Goal: Navigation & Orientation: Find specific page/section

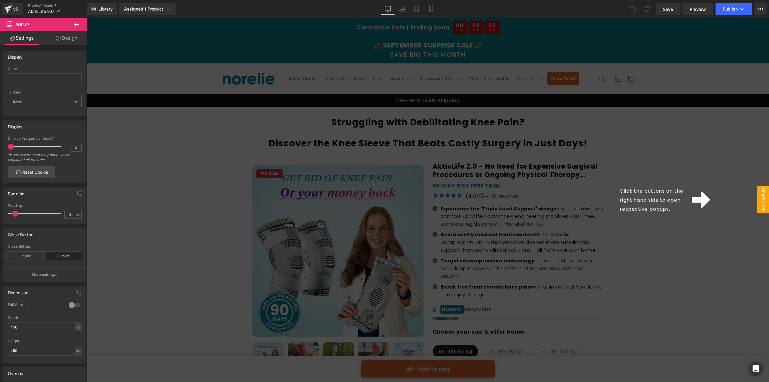
click at [760, 207] on span "New Popup" at bounding box center [763, 199] width 12 height 27
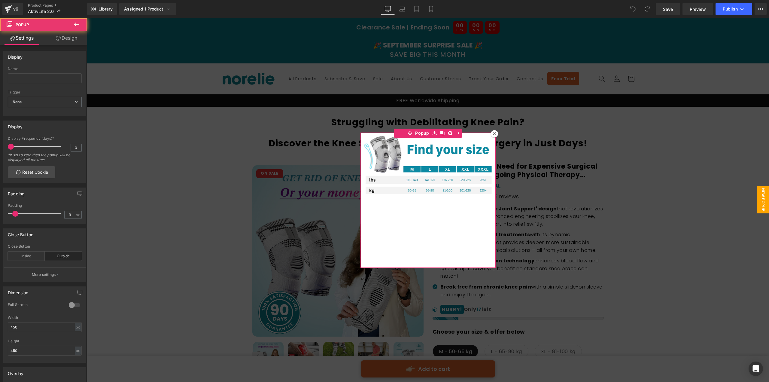
click at [493, 134] on icon at bounding box center [494, 134] width 4 height 4
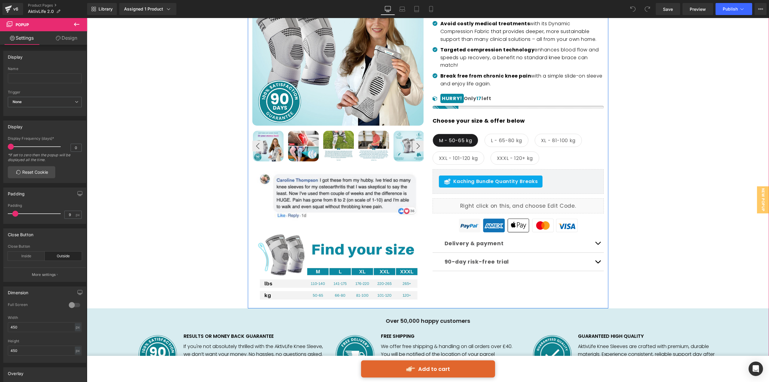
scroll to position [210, 0]
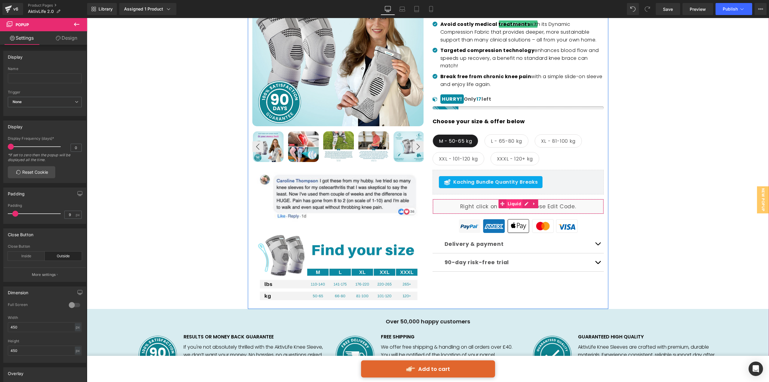
click at [518, 204] on span "Liquid" at bounding box center [514, 203] width 17 height 9
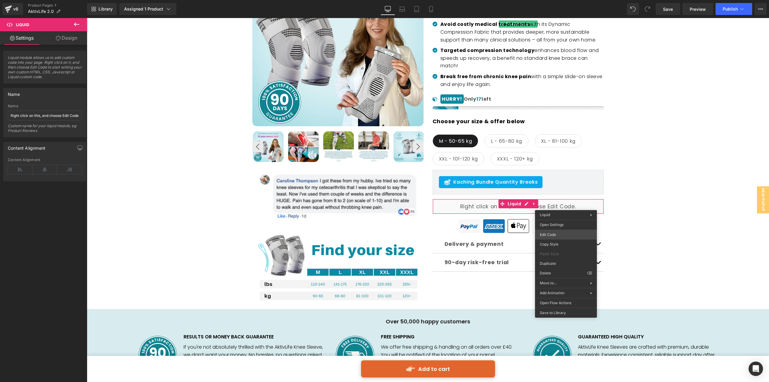
click at [565, 234] on body "Liquid You are previewing how the will restyle your page. You can not edit Elem…" at bounding box center [384, 191] width 769 height 382
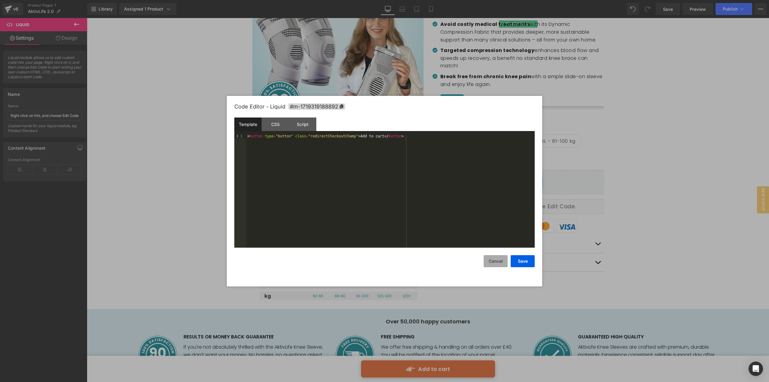
click at [493, 260] on button "Cancel" at bounding box center [495, 261] width 24 height 12
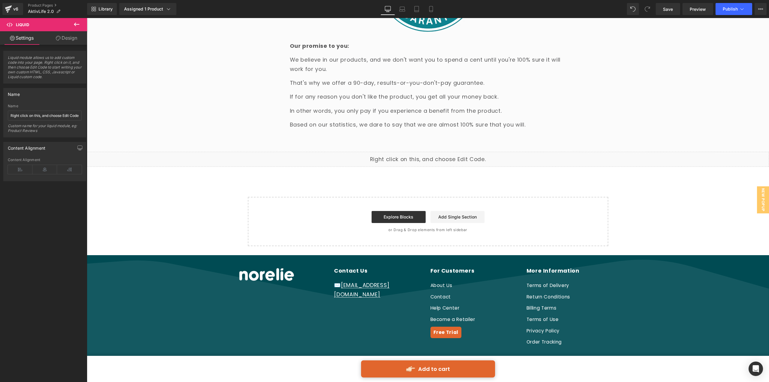
scroll to position [3571, 0]
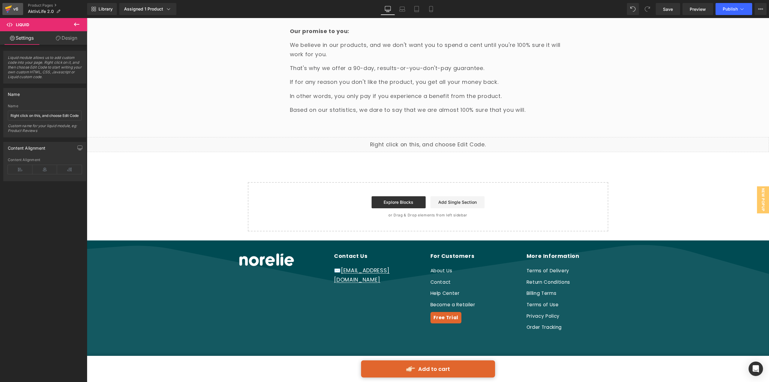
click at [14, 3] on link "v6" at bounding box center [12, 9] width 21 height 12
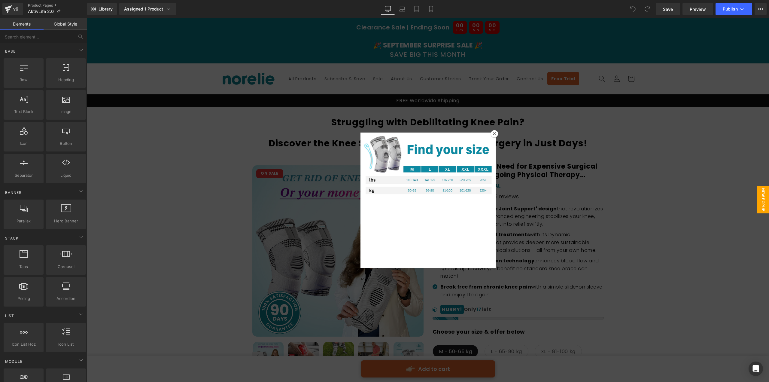
click at [495, 133] on icon at bounding box center [494, 134] width 4 height 4
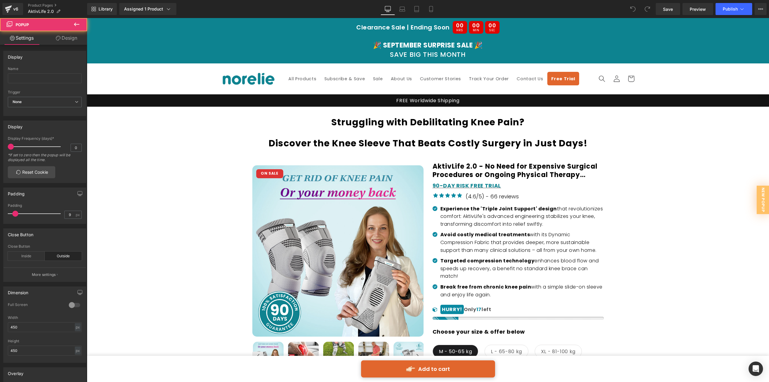
click at [666, 187] on div "Struggling with Debilitating Knee Pain? Discover the Knee Sleeve That Beats Cos…" at bounding box center [428, 352] width 676 height 473
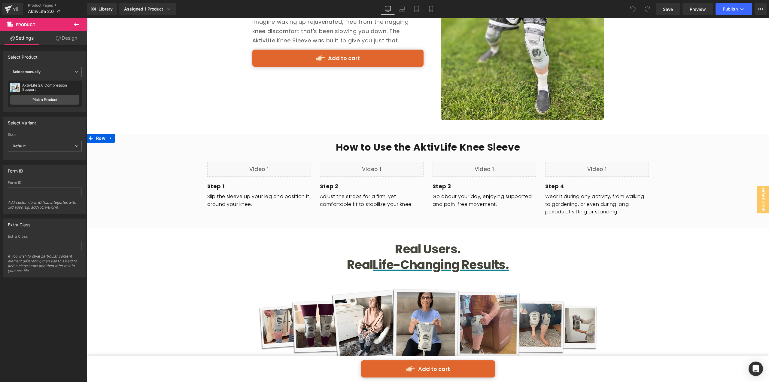
scroll to position [2462, 0]
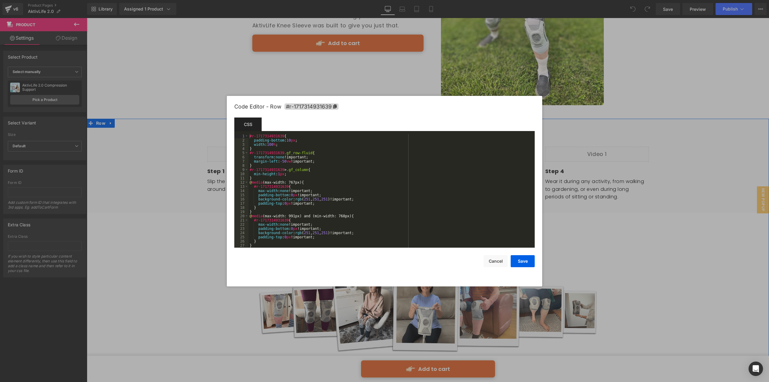
click at [98, 146] on body "You are previewing how the will restyle your page. You can not edit Elements in…" at bounding box center [384, 191] width 769 height 382
click at [334, 107] on icon at bounding box center [335, 106] width 4 height 4
click at [371, 83] on div at bounding box center [384, 191] width 769 height 382
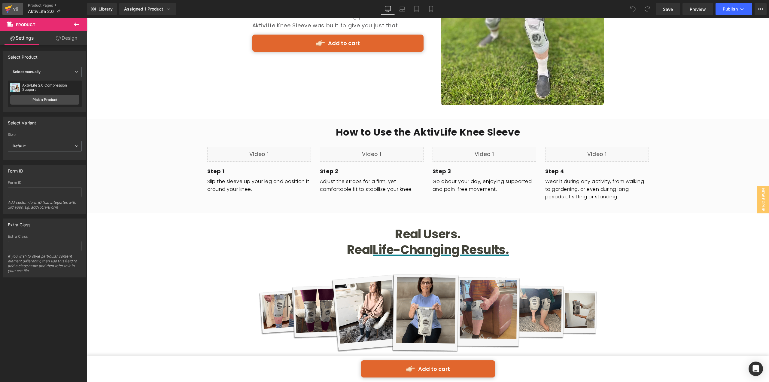
click at [10, 7] on icon at bounding box center [8, 7] width 7 height 4
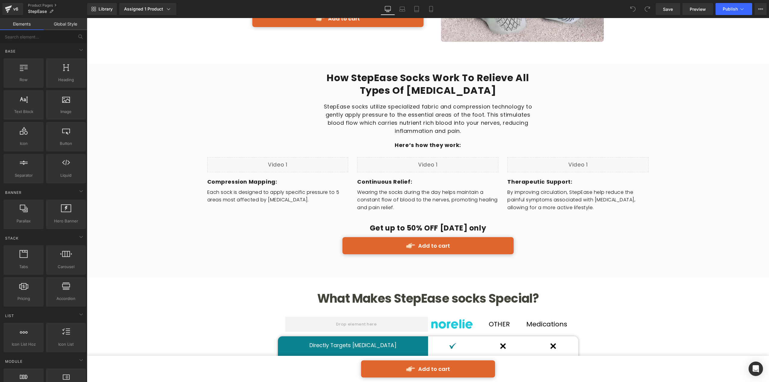
scroll to position [1231, 0]
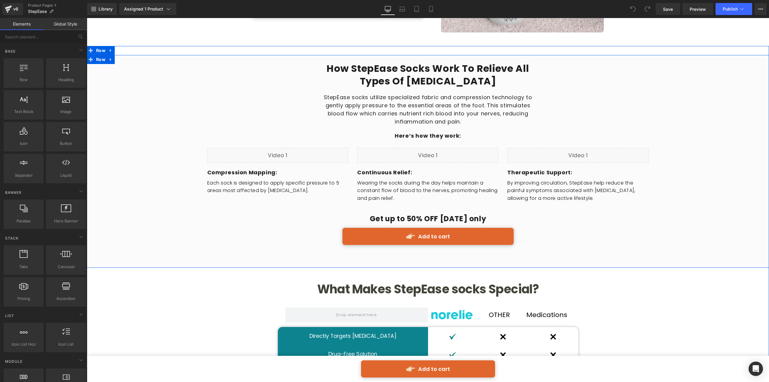
click at [147, 69] on div "How StepEase Socks Work To Relieve All Types Of Foot Pain Heading StepEase sock…" at bounding box center [428, 157] width 682 height 204
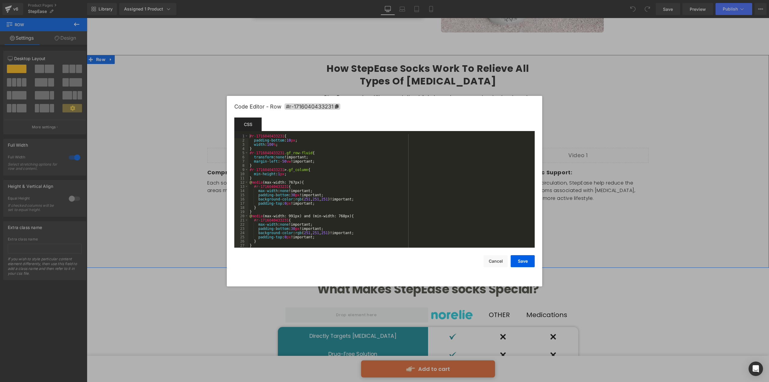
click at [102, 83] on body "You are previewing how the will restyle your page. You can not edit Elements in…" at bounding box center [384, 191] width 769 height 382
click at [336, 106] on icon at bounding box center [336, 106] width 4 height 4
drag, startPoint x: 132, startPoint y: 58, endPoint x: 218, endPoint y: 106, distance: 98.4
click at [132, 58] on div at bounding box center [384, 191] width 769 height 382
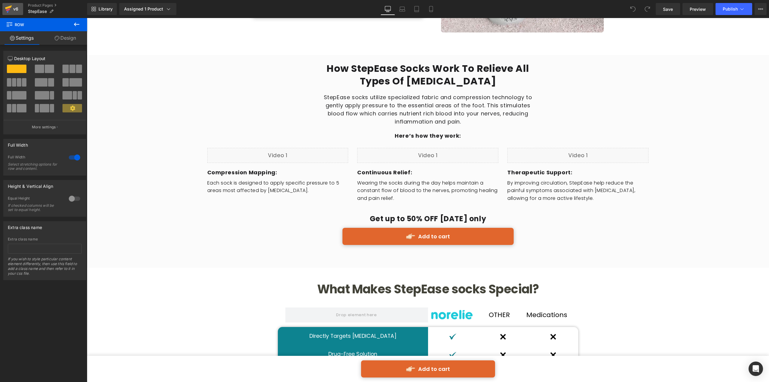
click at [15, 11] on div "v6" at bounding box center [16, 9] width 8 height 8
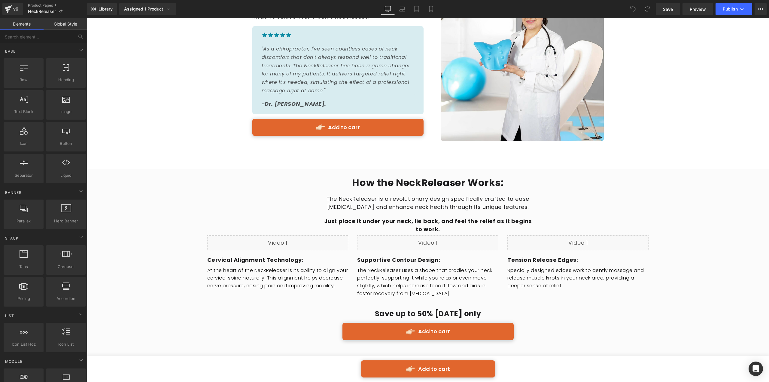
scroll to position [1201, 0]
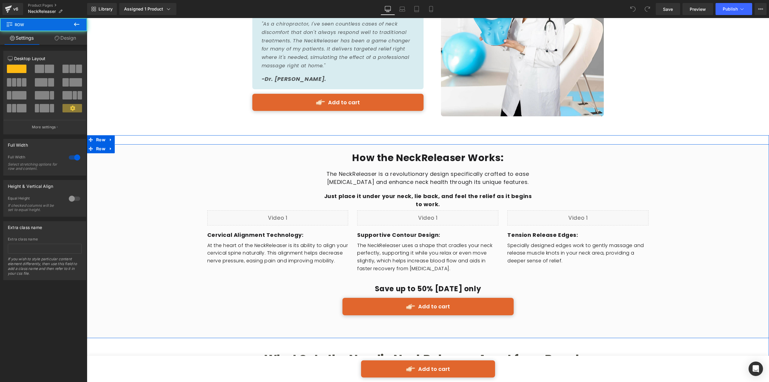
drag, startPoint x: 289, startPoint y: 143, endPoint x: 169, endPoint y: 138, distance: 120.2
click at [287, 144] on div "How the NeckReleaser Works: Heading The NeckReleaser is a revolutionary design …" at bounding box center [428, 236] width 682 height 185
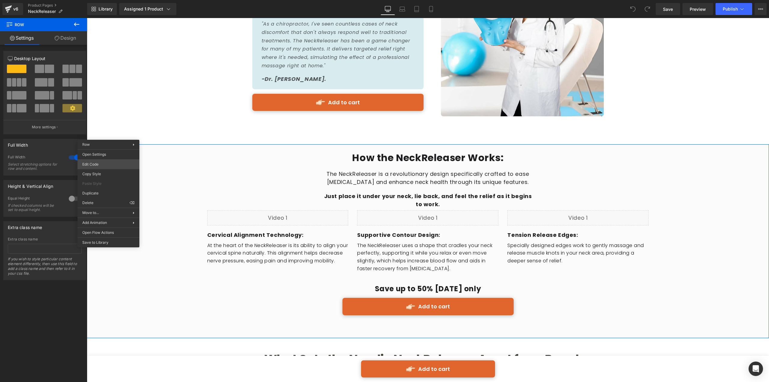
click at [100, 167] on body "You are previewing how the will restyle your page. You can not edit Elements in…" at bounding box center [384, 191] width 769 height 382
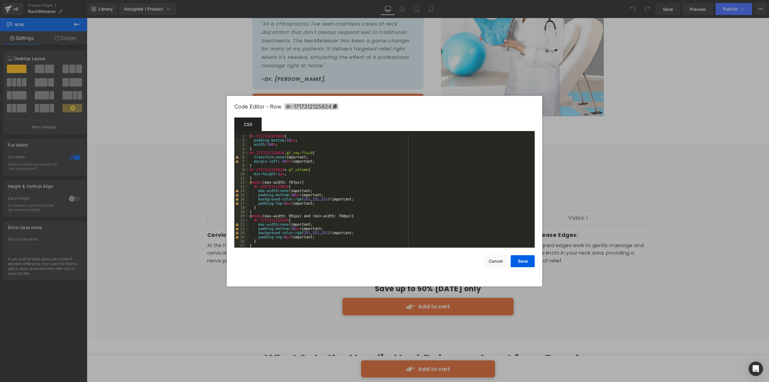
click at [326, 106] on span "#r-1717312125824" at bounding box center [311, 106] width 54 height 6
click at [492, 262] on button "Cancel" at bounding box center [495, 261] width 24 height 12
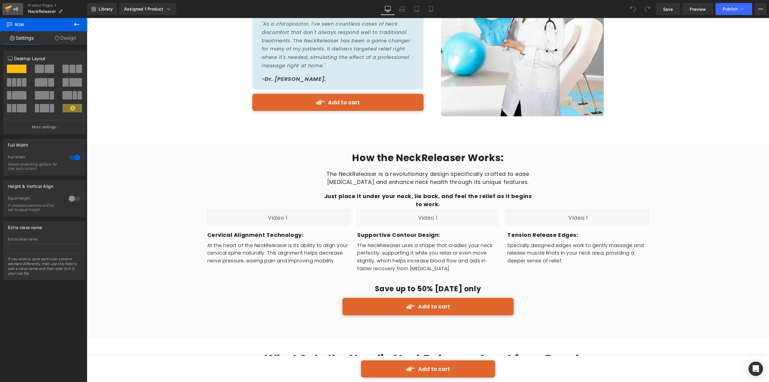
click at [16, 9] on div "v6" at bounding box center [16, 9] width 8 height 8
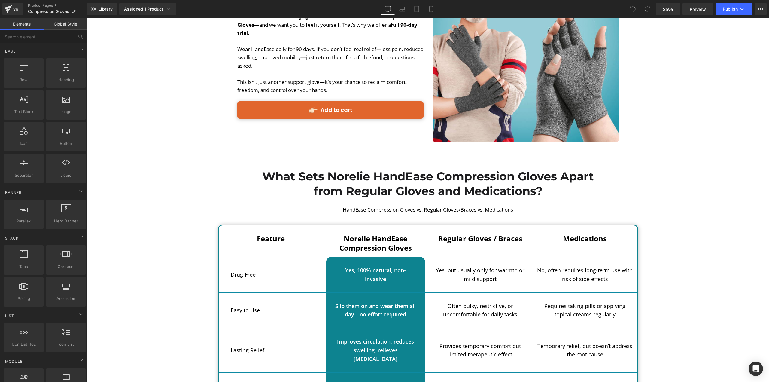
scroll to position [1171, 0]
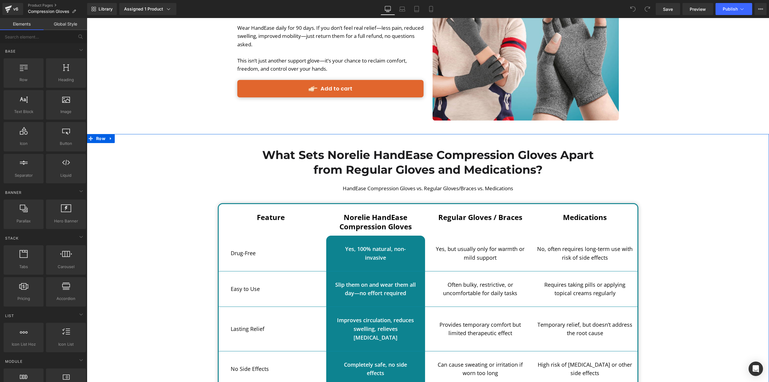
click at [150, 166] on div "What Sets Norelie HandEase Compression Gloves Apart from Regular Gloves and Med…" at bounding box center [428, 340] width 682 height 395
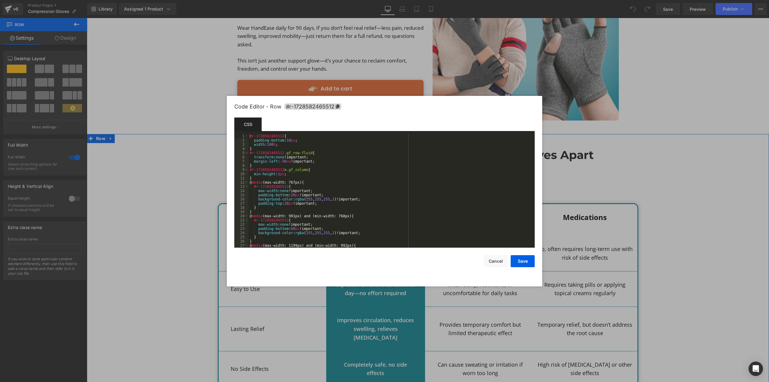
click at [96, 167] on body "You are previewing how the will restyle your page. You can not edit Elements in…" at bounding box center [384, 191] width 769 height 382
click at [335, 107] on icon at bounding box center [337, 106] width 4 height 4
click at [627, 137] on div at bounding box center [384, 191] width 769 height 382
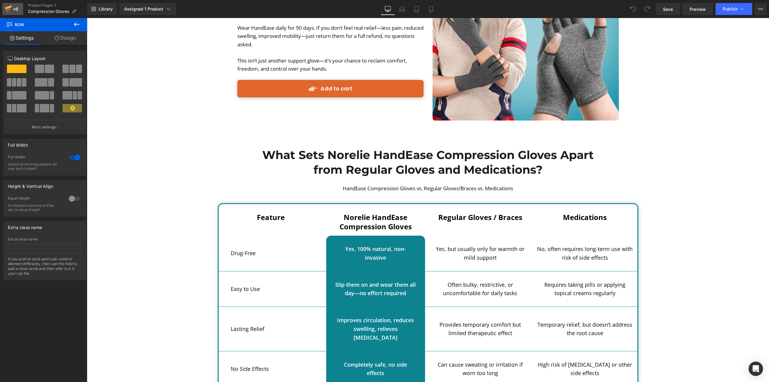
click at [17, 12] on div "v6" at bounding box center [16, 9] width 8 height 8
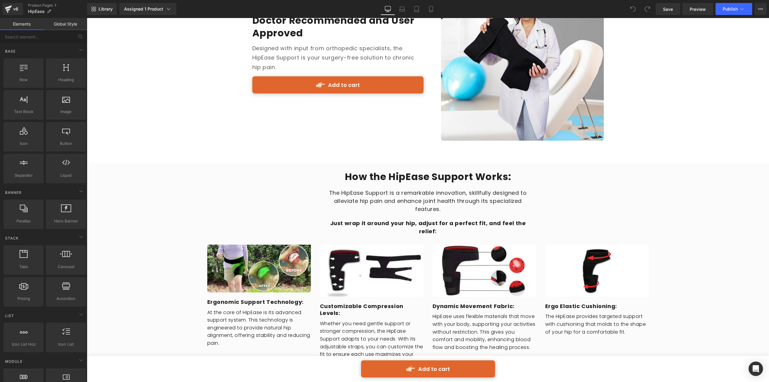
scroll to position [1141, 0]
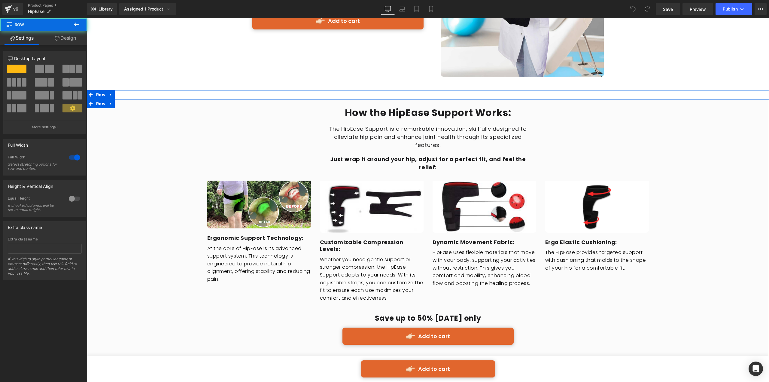
click at [157, 99] on div "How the HipEase Support Works: Heading The HipEase Support is a remarkable inno…" at bounding box center [428, 228] width 682 height 259
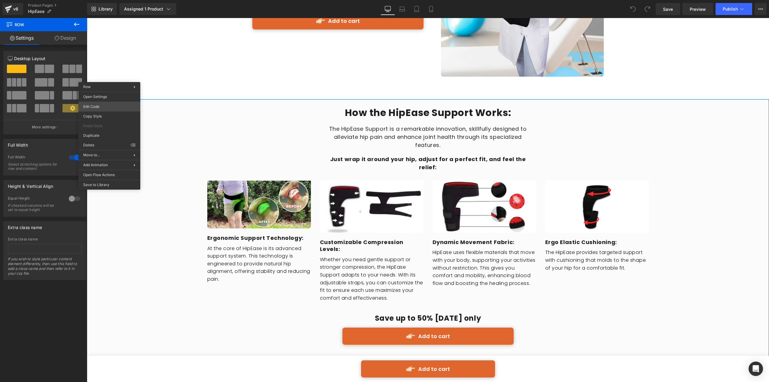
click at [102, 107] on body "You are previewing how the will restyle your page. You can not edit Elements in…" at bounding box center [384, 191] width 769 height 382
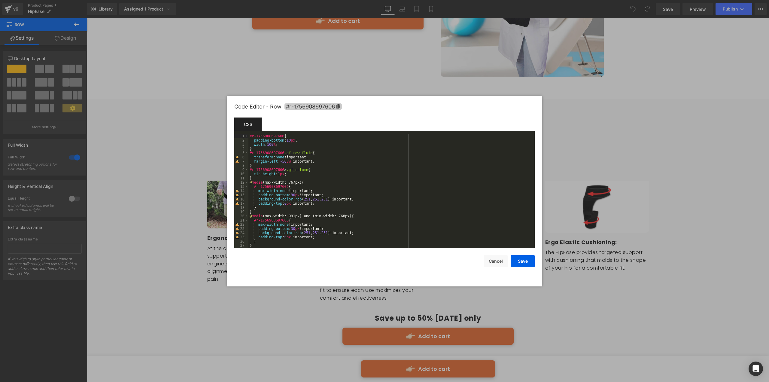
click at [327, 108] on span "#r-1756908697606" at bounding box center [312, 106] width 57 height 6
click at [670, 65] on div at bounding box center [384, 191] width 769 height 382
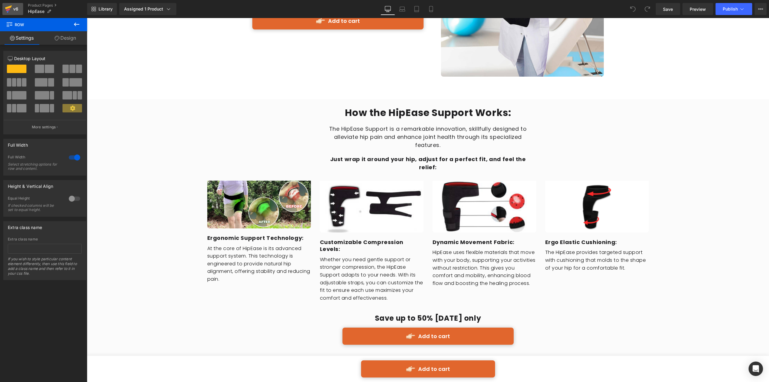
click at [11, 8] on icon at bounding box center [8, 9] width 7 height 15
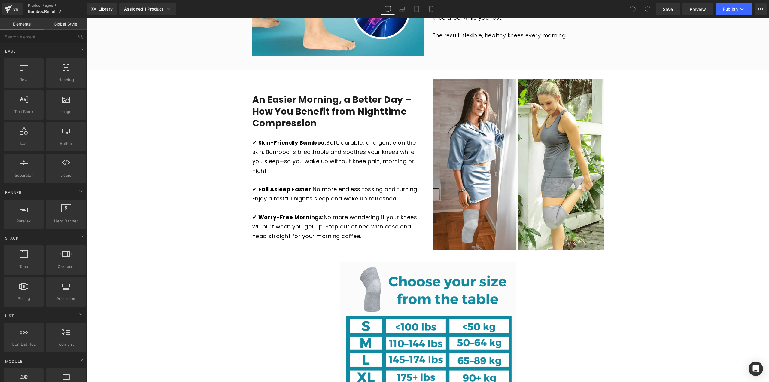
scroll to position [1041, 0]
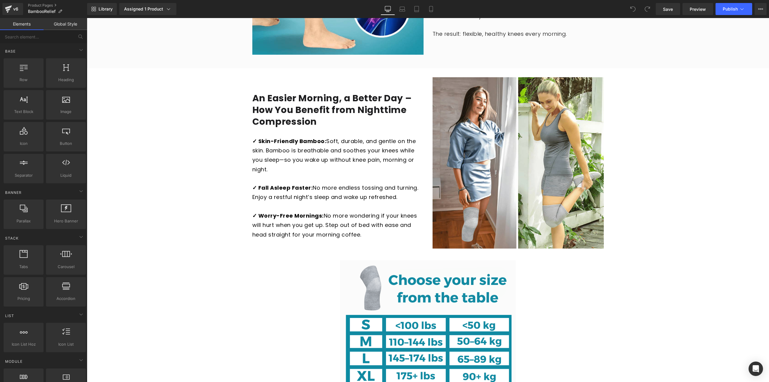
drag, startPoint x: 289, startPoint y: 151, endPoint x: 282, endPoint y: 146, distance: 8.8
click at [289, 150] on span "✓ Skin-Friendly Bamboo: Soft, durable, and gentle on the skin. Bamboo is breath…" at bounding box center [334, 155] width 164 height 36
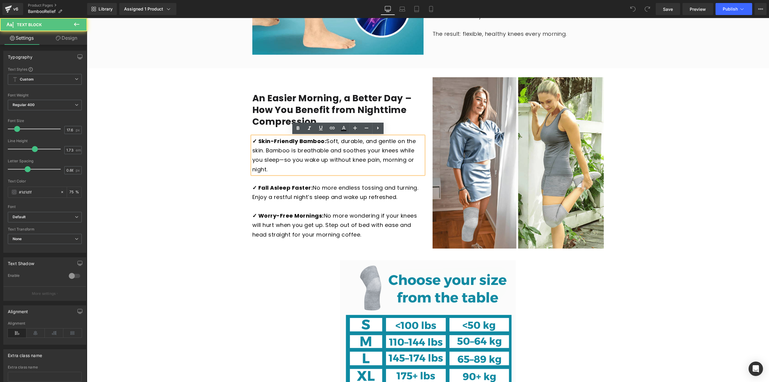
click at [231, 129] on div "Falling Asleep Made Easier Heading It’s no secret—falling asleep with aching kn…" at bounding box center [428, 64] width 682 height 749
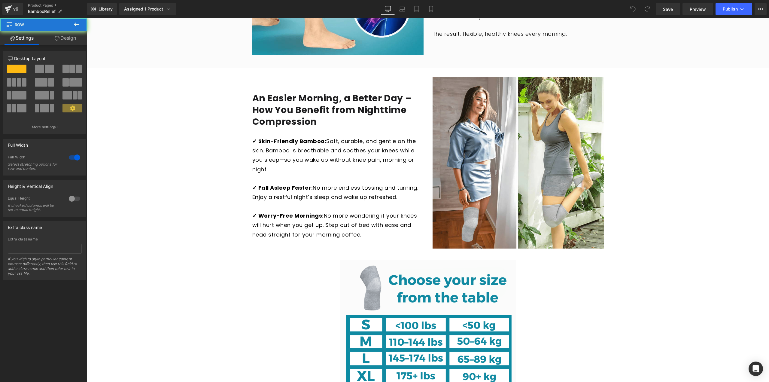
click at [324, 86] on div "An Easier Morning, a Better Day – How You Benefit from Nighttime Compression He…" at bounding box center [338, 158] width 180 height 162
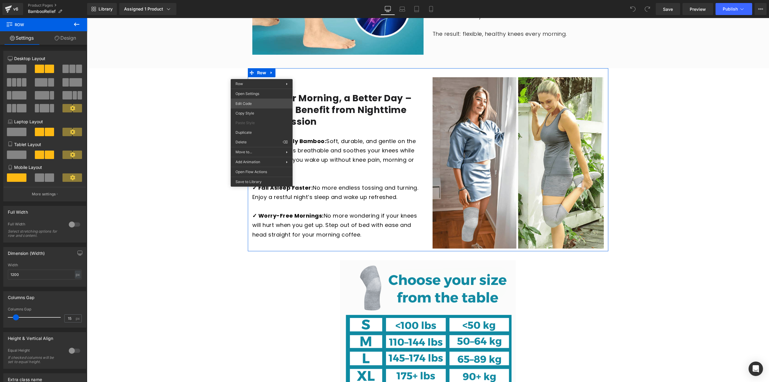
click at [252, 0] on div "You are previewing how the will restyle your page. You can not edit Elements in…" at bounding box center [384, 0] width 769 height 0
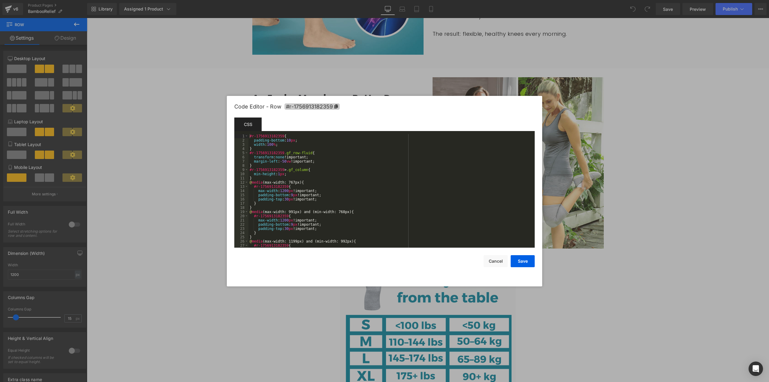
click at [308, 105] on span "#r-1756913182359" at bounding box center [311, 106] width 55 height 6
